Goal: Information Seeking & Learning: Learn about a topic

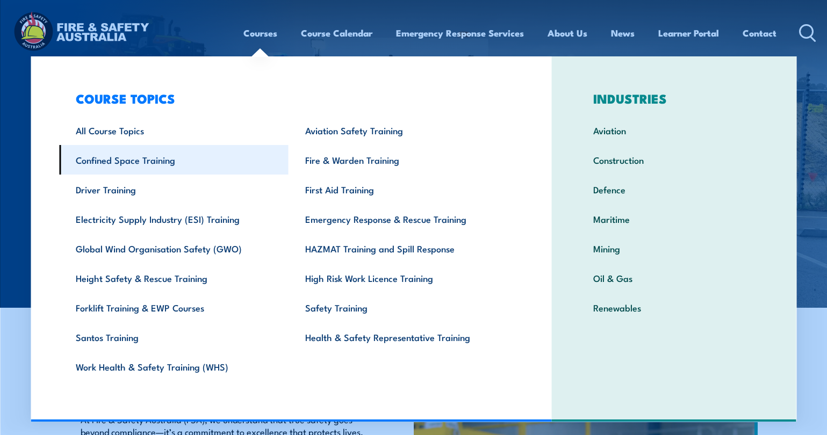
click at [153, 164] on link "Confined Space Training" at bounding box center [173, 160] width 229 height 30
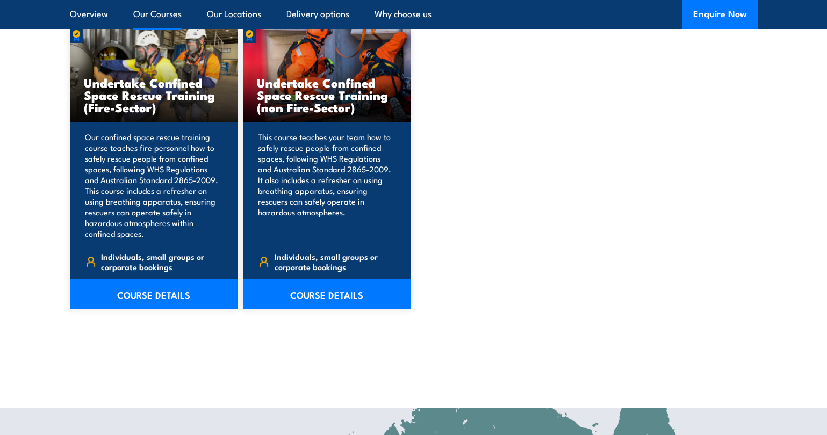
scroll to position [1021, 0]
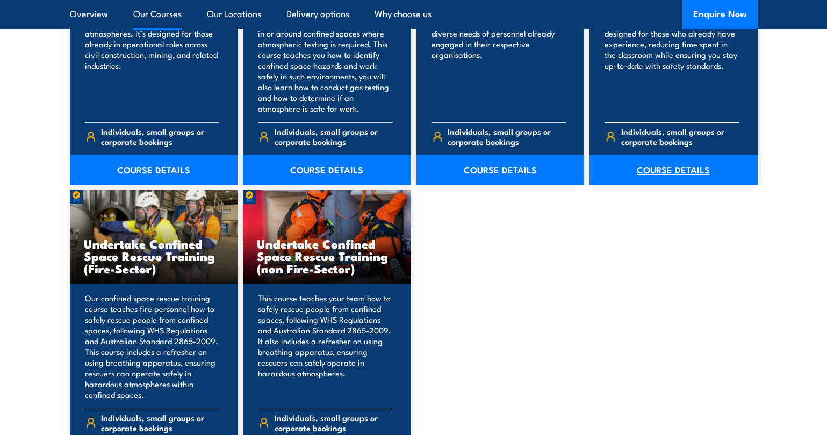
click at [672, 172] on link "COURSE DETAILS" at bounding box center [673, 170] width 168 height 30
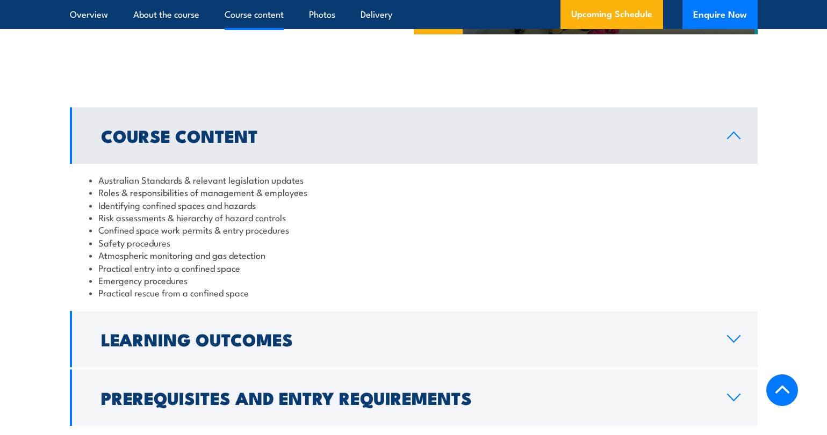
scroll to position [1182, 0]
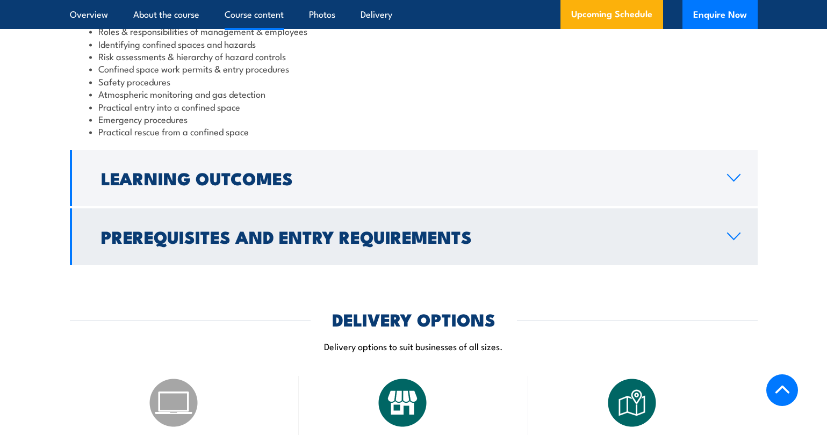
click at [524, 251] on link "Prerequisites and Entry Requirements" at bounding box center [414, 236] width 688 height 56
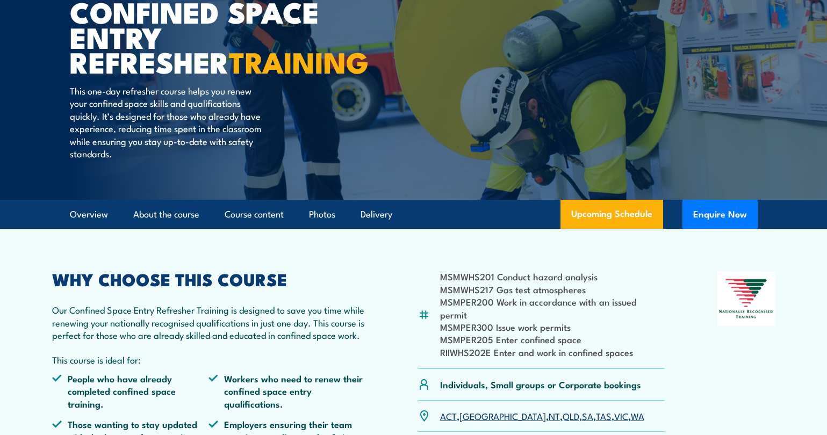
scroll to position [54, 0]
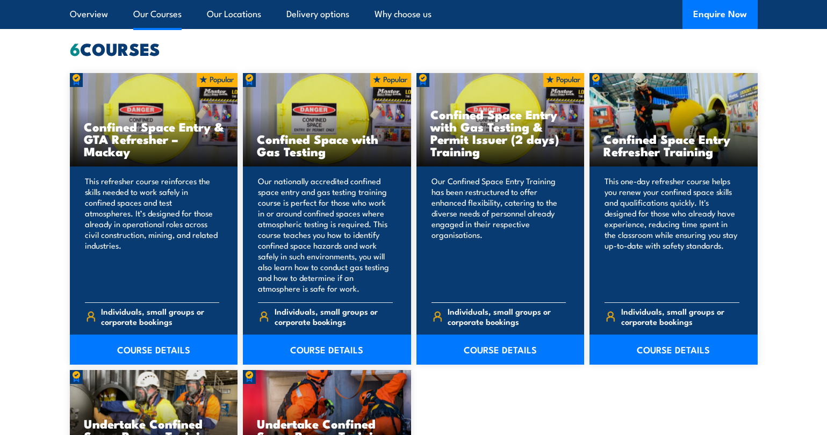
scroll to position [860, 0]
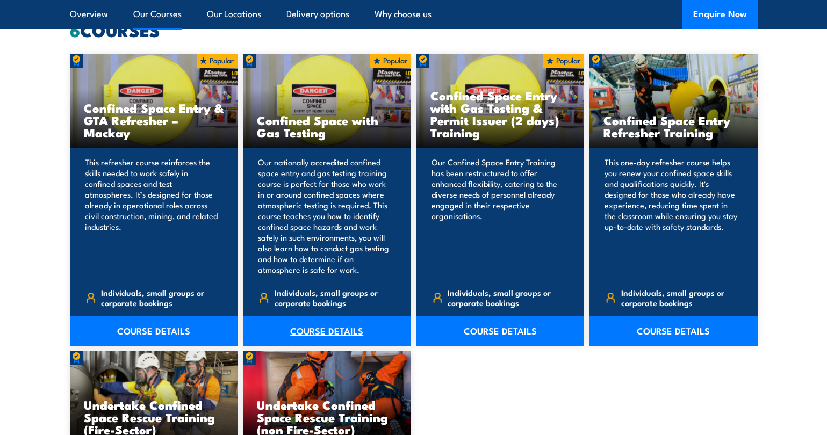
click at [329, 327] on link "COURSE DETAILS" at bounding box center [327, 331] width 168 height 30
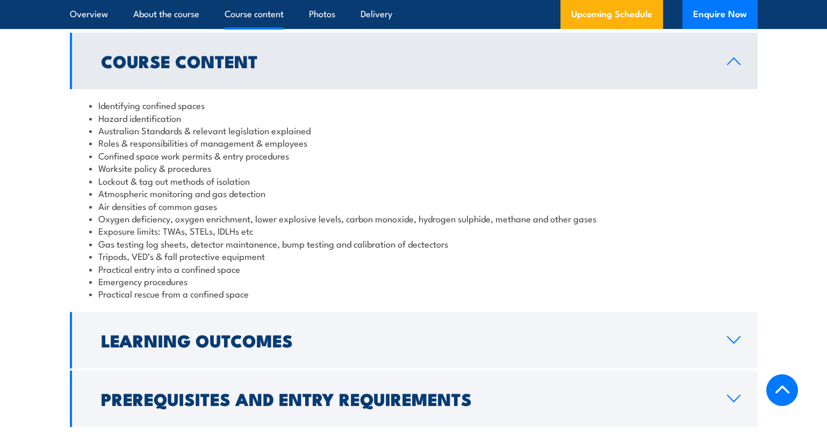
scroll to position [1182, 0]
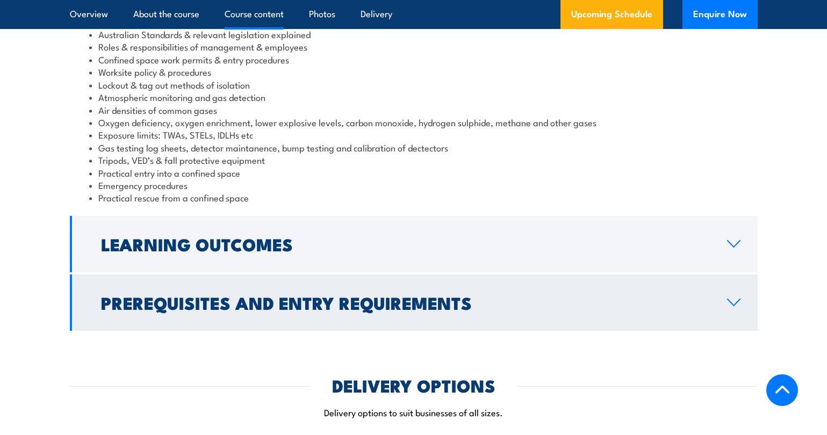
click at [369, 310] on h2 "Prerequisites and Entry Requirements" at bounding box center [405, 302] width 609 height 15
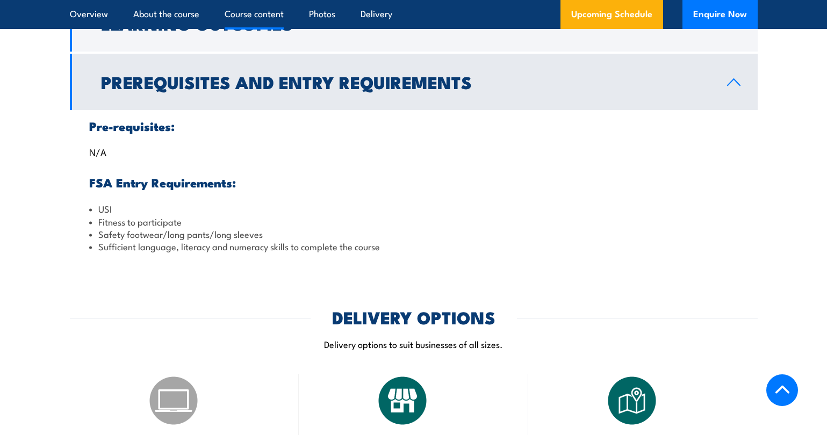
click at [359, 89] on h2 "Prerequisites and Entry Requirements" at bounding box center [405, 81] width 609 height 15
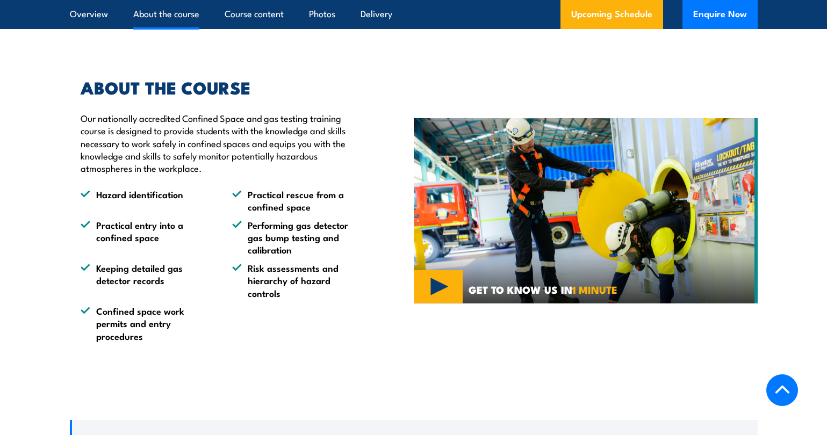
scroll to position [1021, 0]
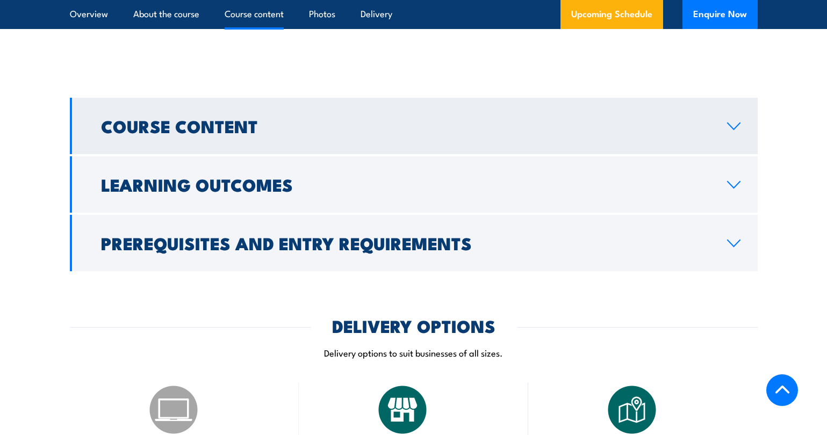
click at [244, 154] on link "Course Content" at bounding box center [414, 126] width 688 height 56
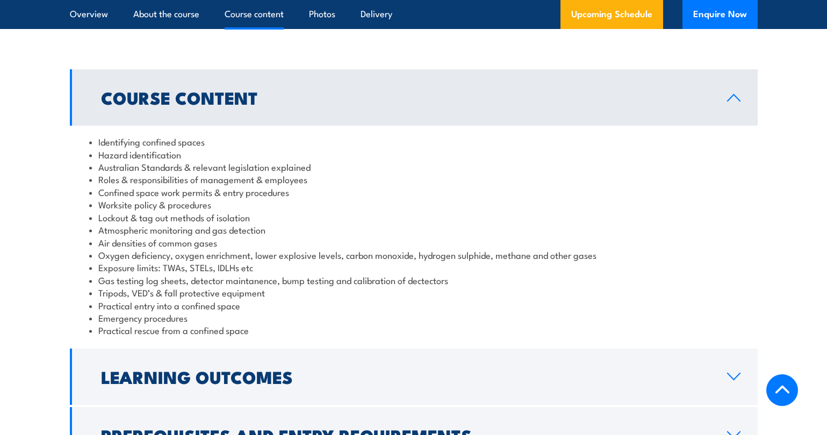
scroll to position [1075, 0]
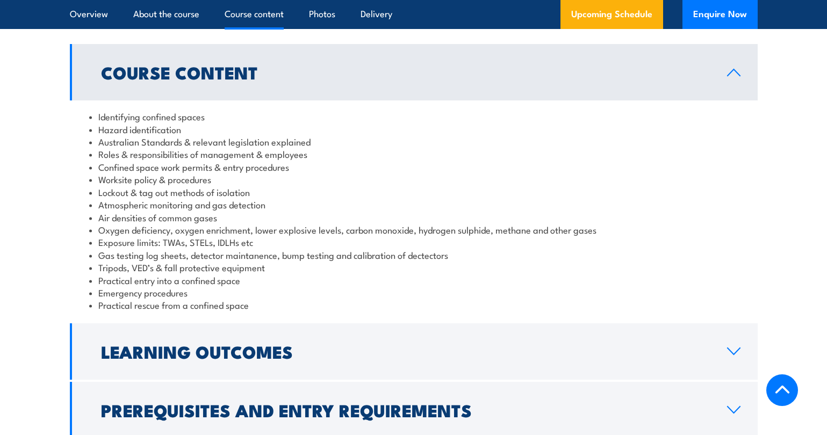
click at [201, 80] on h2 "Course Content" at bounding box center [405, 71] width 609 height 15
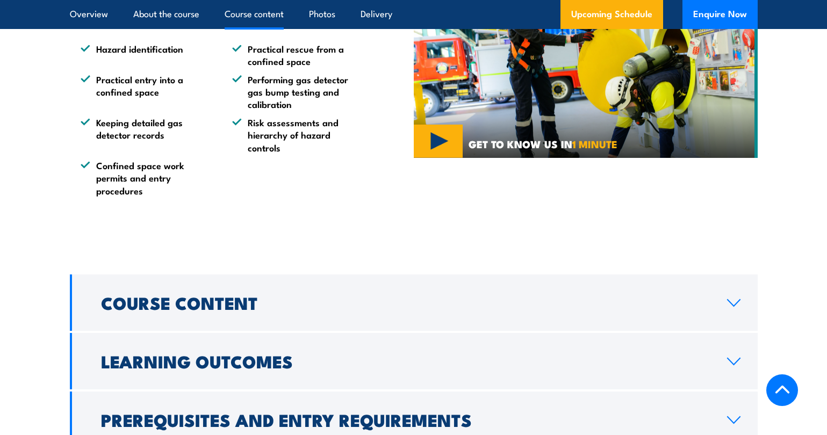
scroll to position [1021, 0]
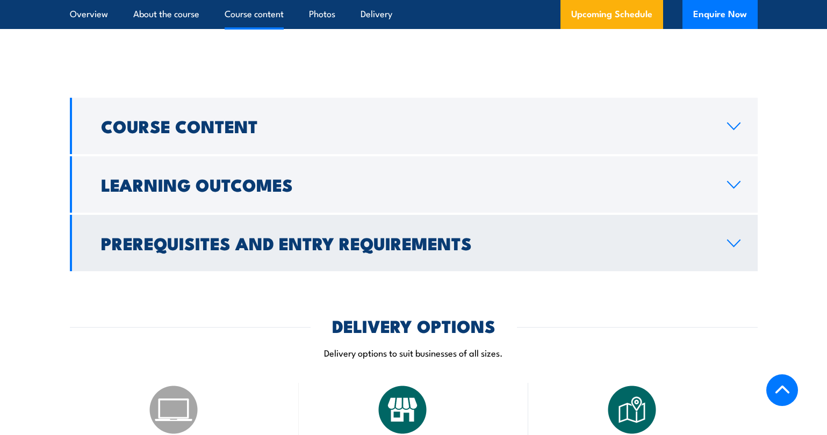
click at [399, 250] on h2 "Prerequisites and Entry Requirements" at bounding box center [405, 242] width 609 height 15
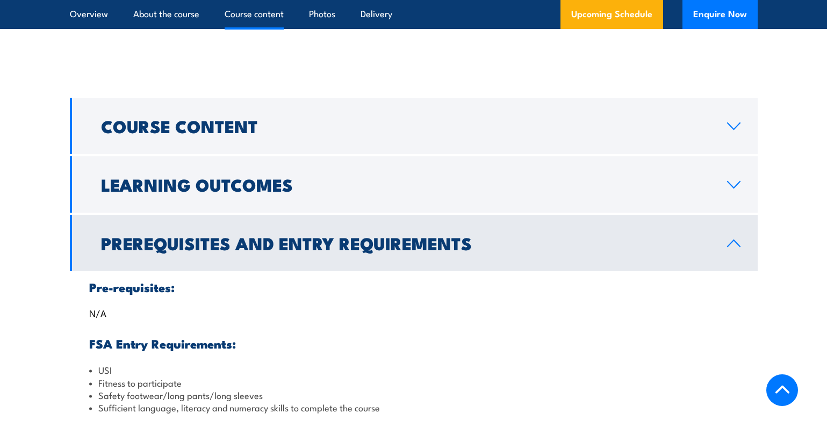
click at [399, 250] on h2 "Prerequisites and Entry Requirements" at bounding box center [405, 242] width 609 height 15
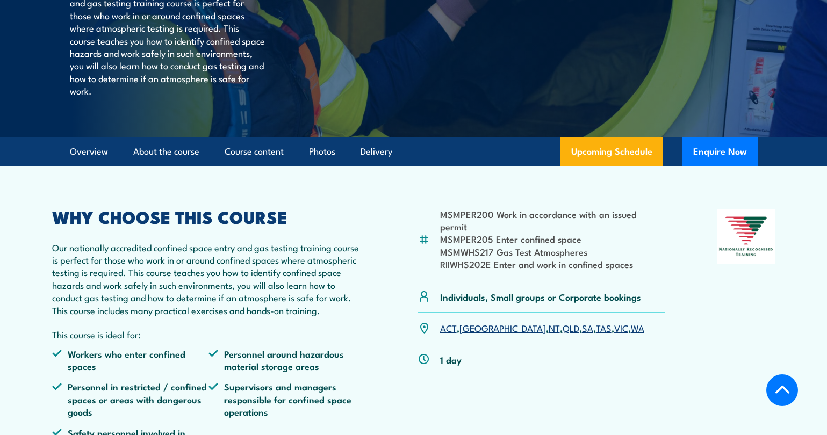
scroll to position [215, 0]
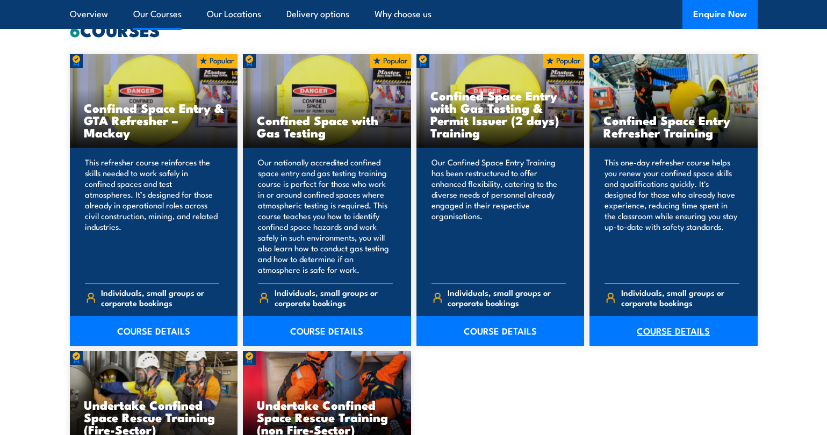
click at [678, 338] on link "COURSE DETAILS" at bounding box center [673, 331] width 168 height 30
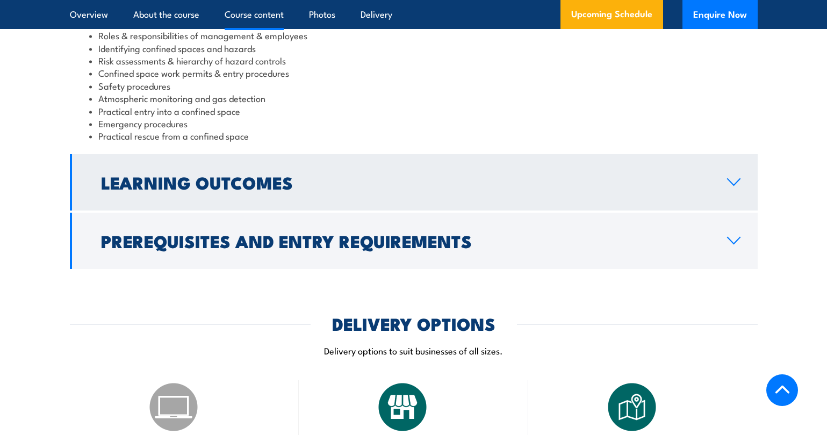
scroll to position [1182, 0]
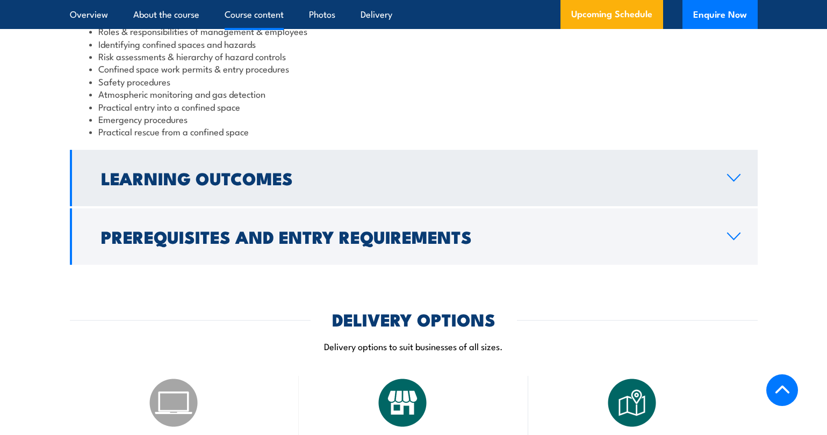
click at [235, 175] on h2 "Learning Outcomes" at bounding box center [405, 177] width 609 height 15
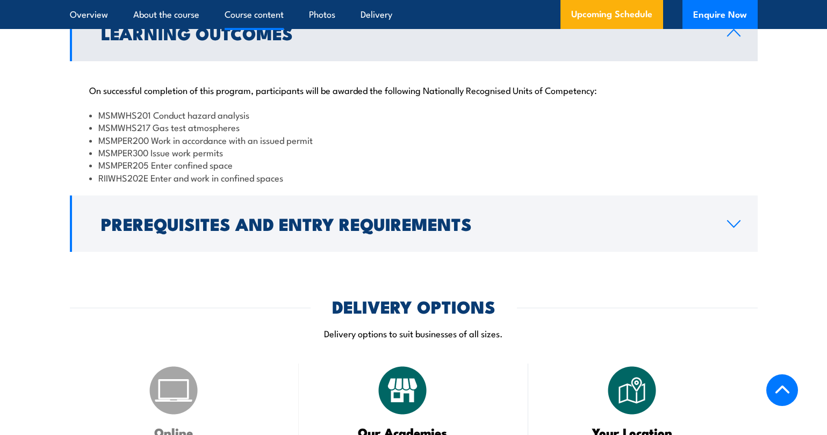
scroll to position [1128, 0]
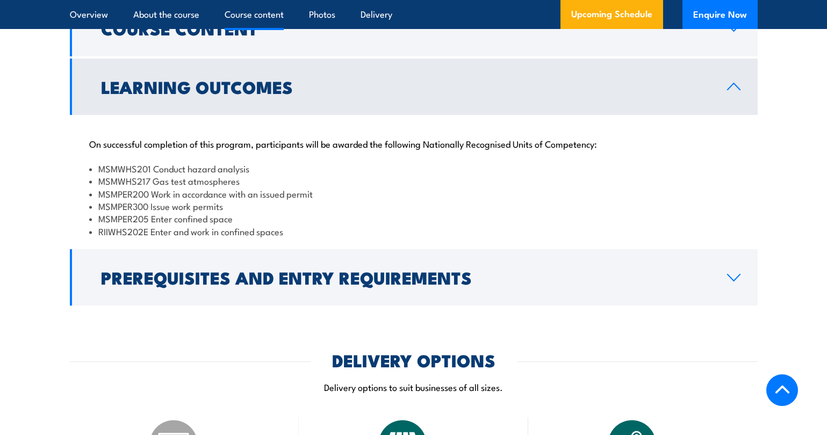
click at [226, 91] on h2 "Learning Outcomes" at bounding box center [405, 86] width 609 height 15
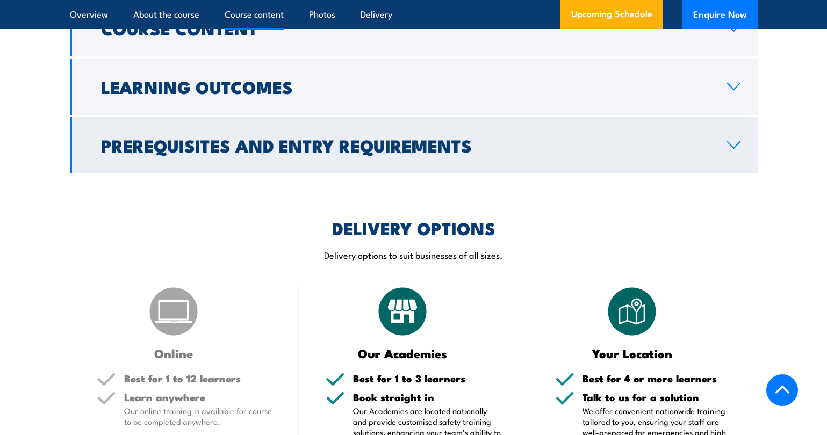
click at [275, 139] on h2 "Prerequisites and Entry Requirements" at bounding box center [405, 145] width 609 height 15
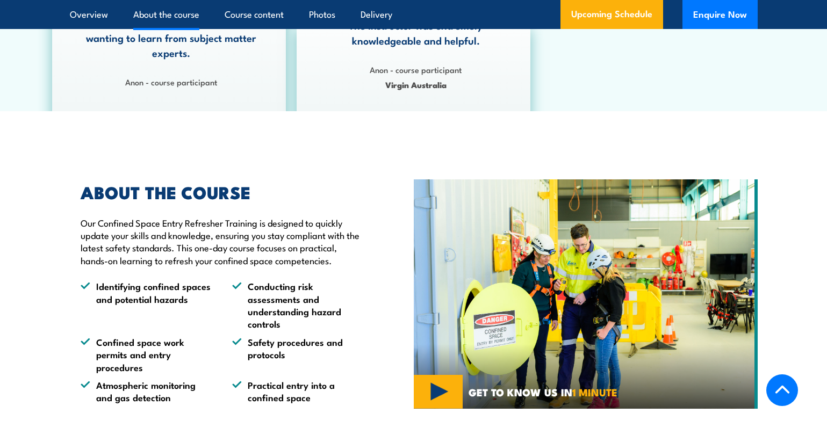
scroll to position [645, 0]
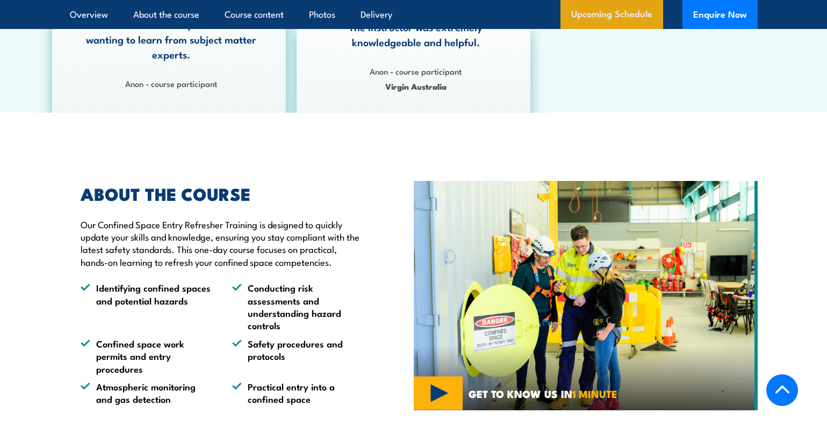
click at [586, 17] on link "Upcoming Schedule" at bounding box center [611, 14] width 103 height 29
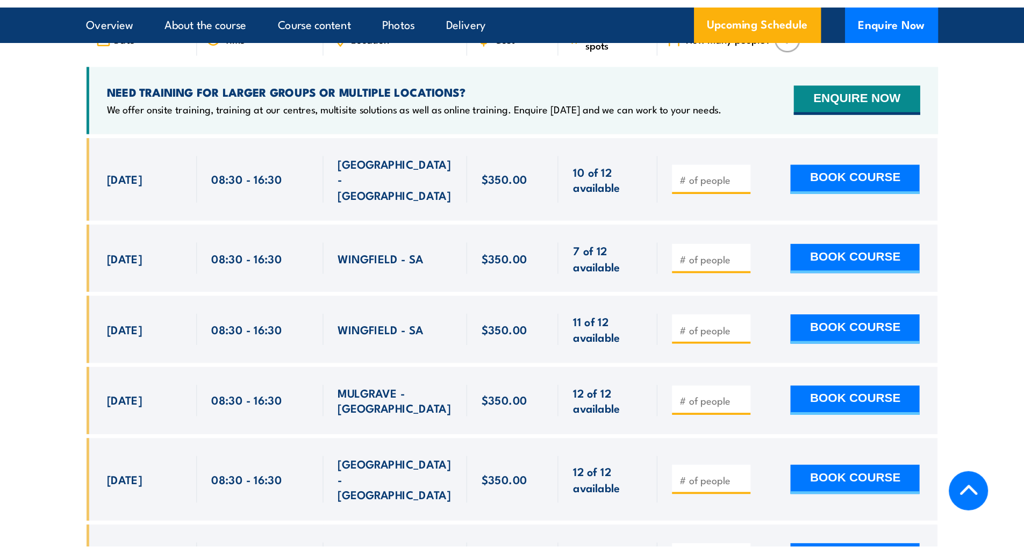
scroll to position [2194, 0]
